Goal: Task Accomplishment & Management: Manage account settings

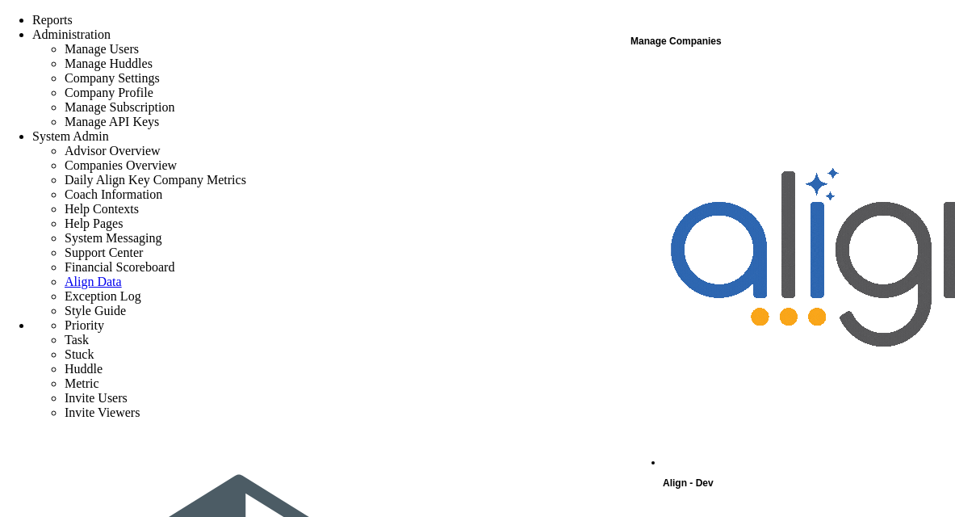
click at [768, 52] on div "Manage Companies" at bounding box center [791, 41] width 323 height 21
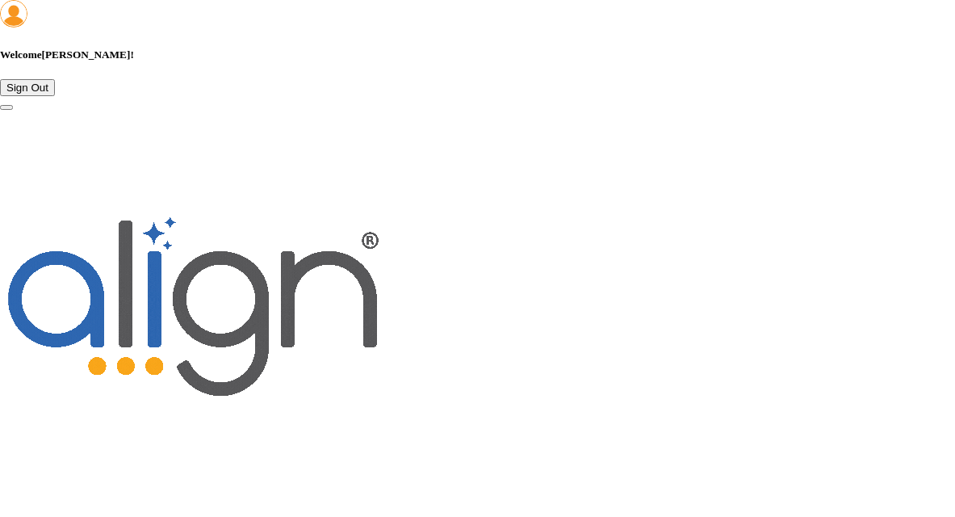
scroll to position [1755, 0]
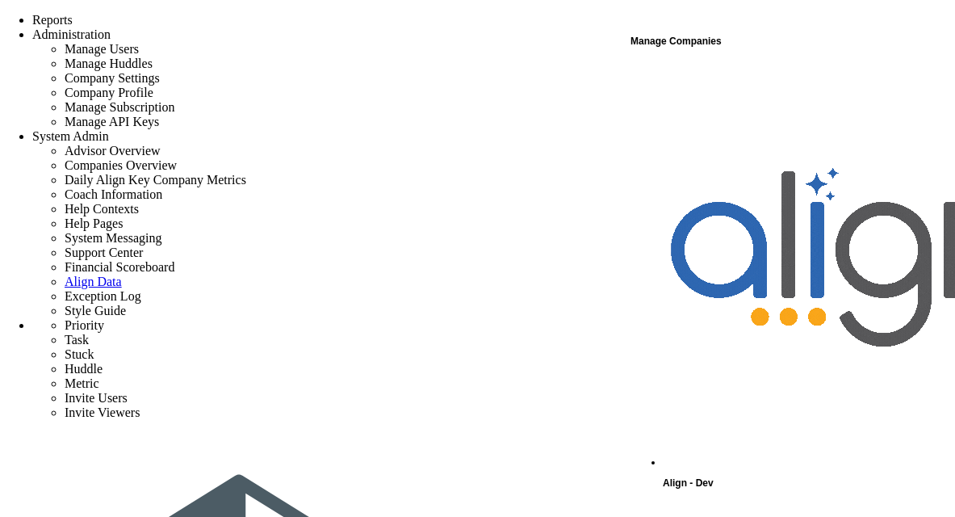
click at [735, 70] on div "Align - Dev" at bounding box center [808, 277] width 291 height 432
